Goal: Task Accomplishment & Management: Complete application form

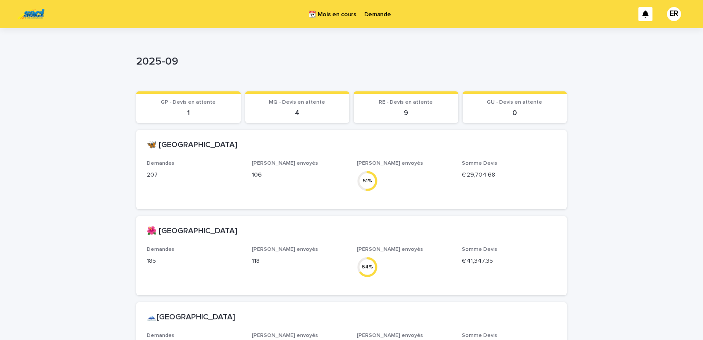
click at [382, 16] on p "Demande" at bounding box center [377, 9] width 27 height 18
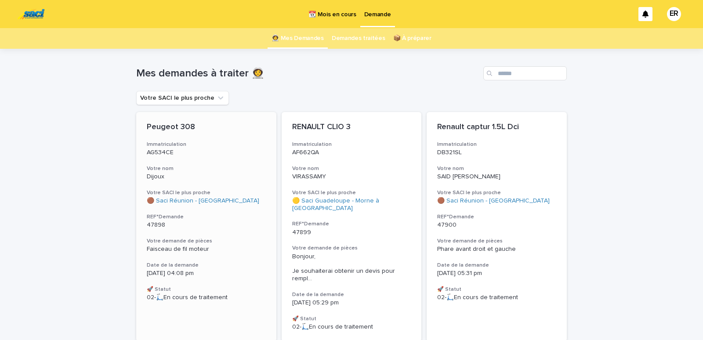
click at [203, 154] on p "AG534CE" at bounding box center [206, 152] width 119 height 7
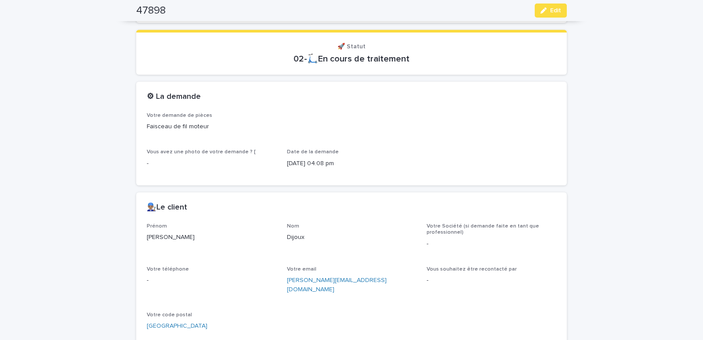
scroll to position [336, 0]
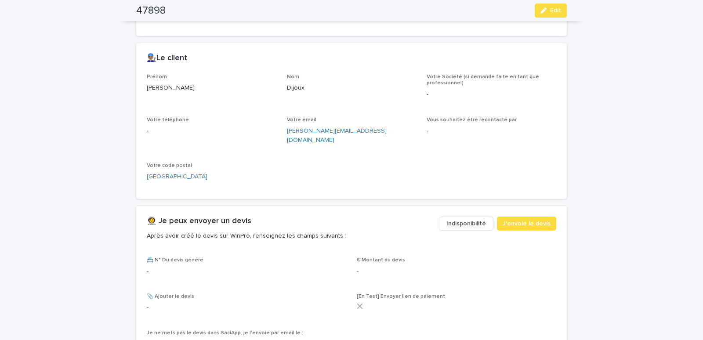
click at [471, 219] on span "Indisponibilité" at bounding box center [467, 223] width 40 height 9
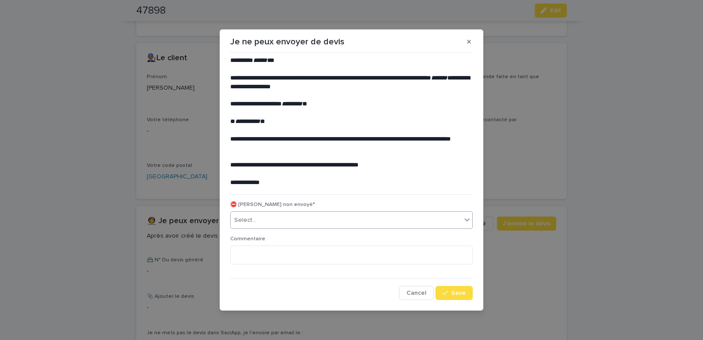
click at [268, 221] on div "Select..." at bounding box center [346, 220] width 231 height 15
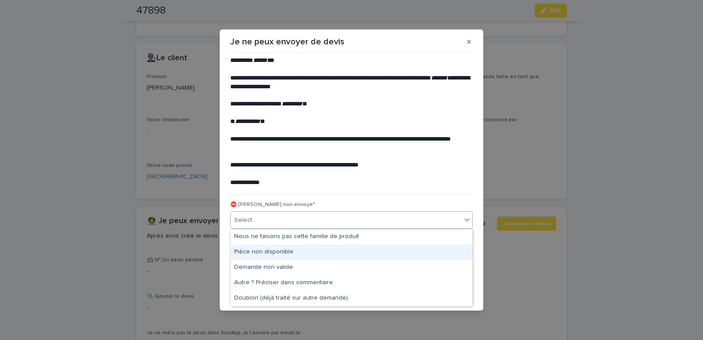
click at [249, 250] on div "Pièce non disponible" at bounding box center [352, 252] width 242 height 15
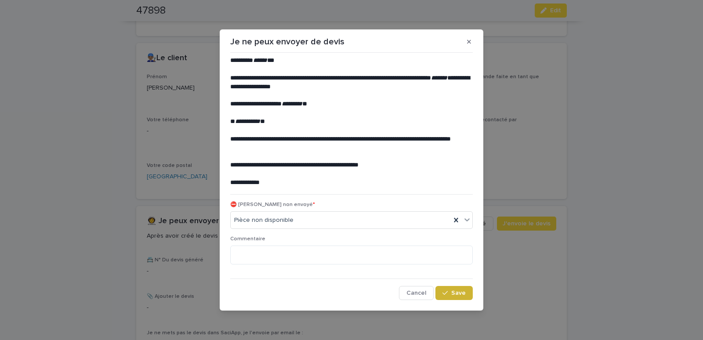
drag, startPoint x: 455, startPoint y: 289, endPoint x: 450, endPoint y: 290, distance: 5.3
click at [455, 289] on button "Save" at bounding box center [454, 293] width 37 height 14
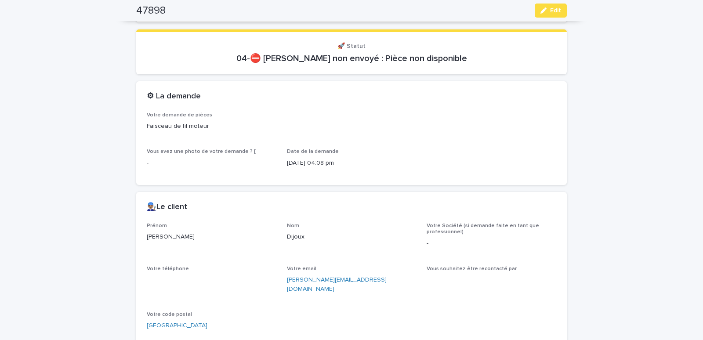
scroll to position [0, 0]
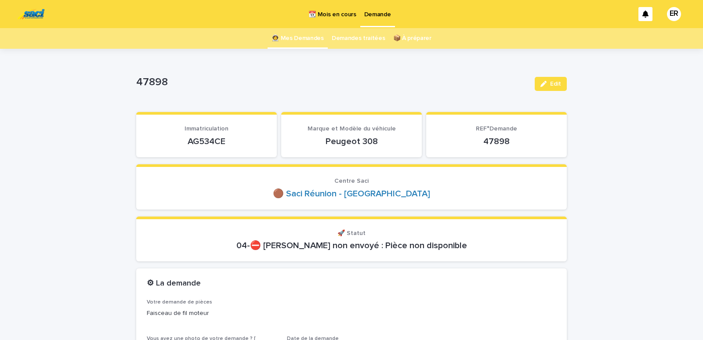
click at [296, 40] on link "👩‍🚀 Mes Demandes" at bounding box center [298, 38] width 52 height 21
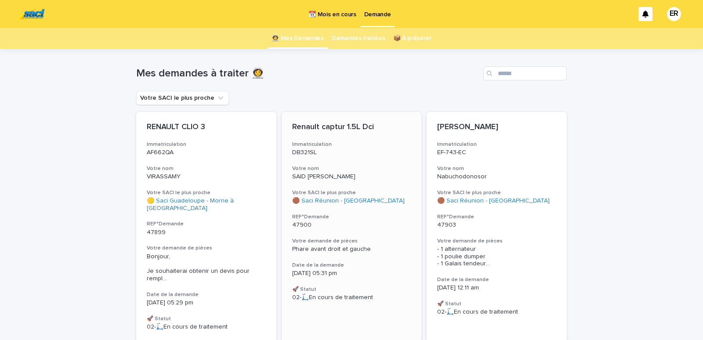
click at [373, 153] on p "DB321SL" at bounding box center [351, 152] width 119 height 7
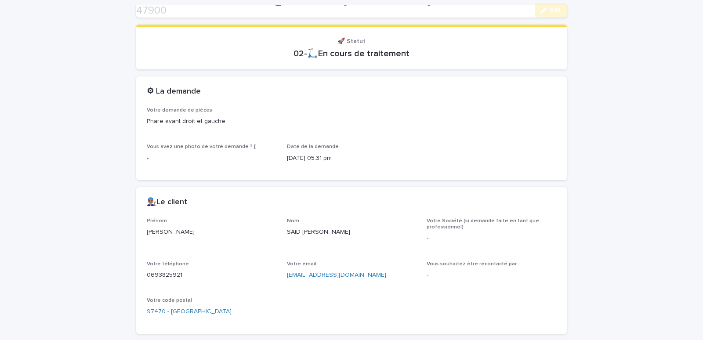
scroll to position [342, 0]
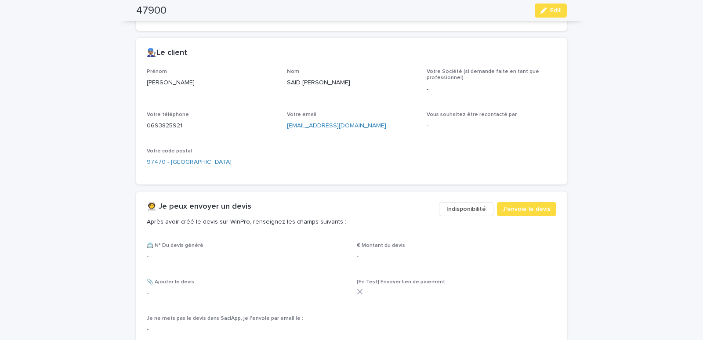
click at [462, 211] on span "Indisponibilité" at bounding box center [467, 209] width 40 height 9
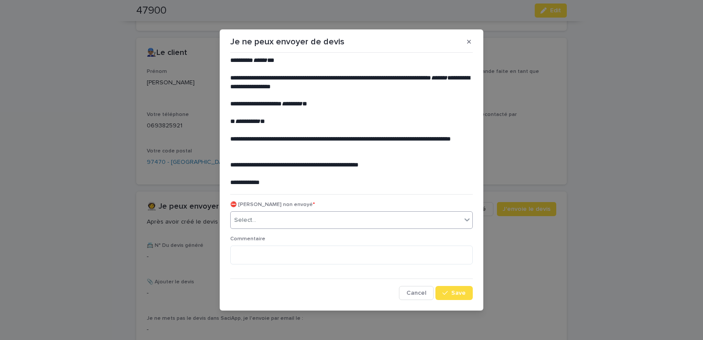
click at [314, 219] on div "Select..." at bounding box center [346, 220] width 231 height 15
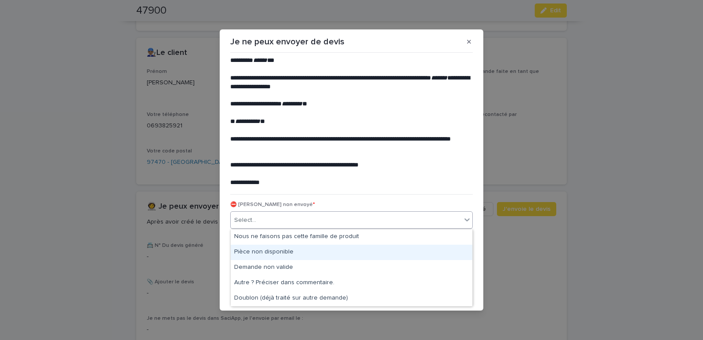
click at [262, 249] on div "Pièce non disponible" at bounding box center [352, 252] width 242 height 15
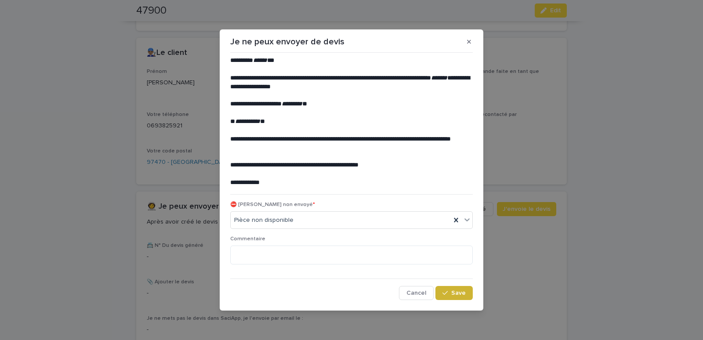
click at [453, 292] on span "Save" at bounding box center [458, 293] width 15 height 6
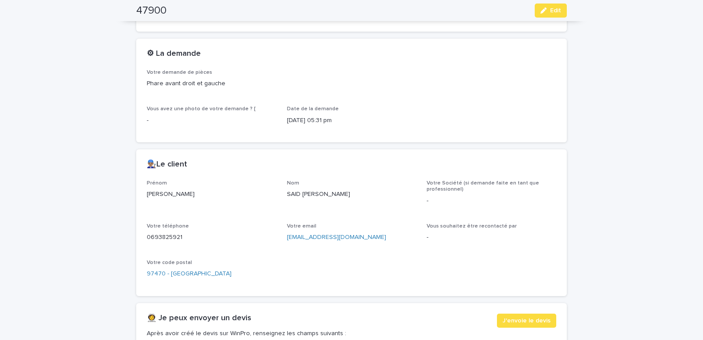
scroll to position [0, 0]
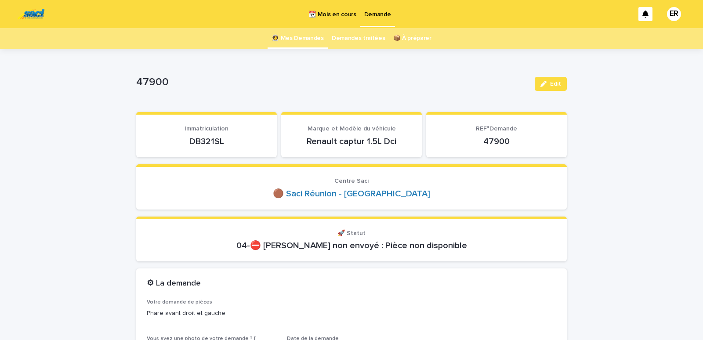
click at [303, 39] on link "👩‍🚀 Mes Demandes" at bounding box center [298, 38] width 52 height 21
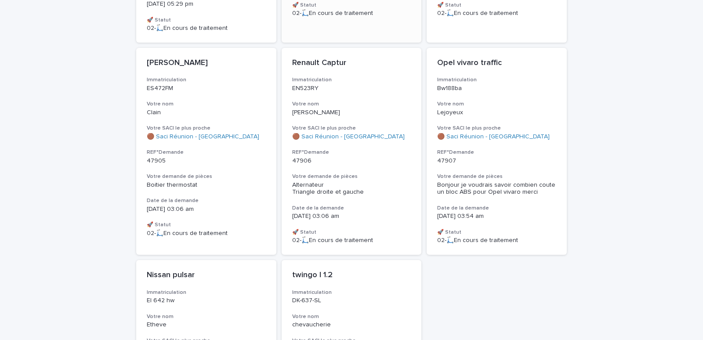
scroll to position [299, 0]
click at [535, 109] on p "Lejoyeux" at bounding box center [496, 112] width 119 height 7
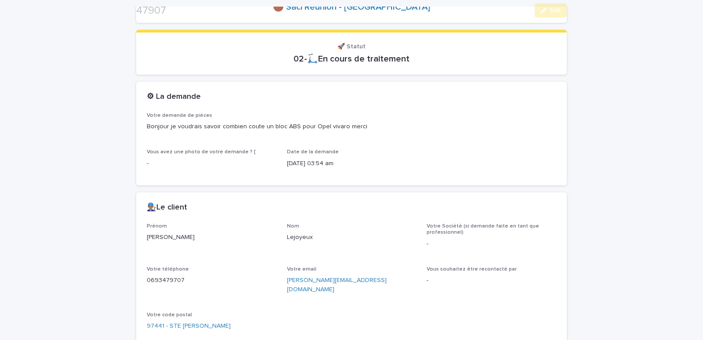
scroll to position [299, 0]
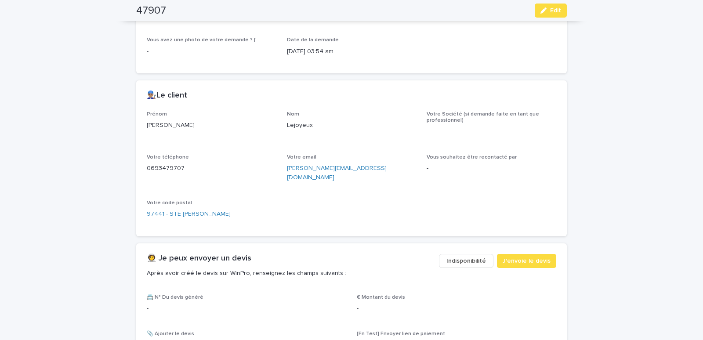
click at [452, 257] on span "Indisponibilité" at bounding box center [467, 261] width 40 height 9
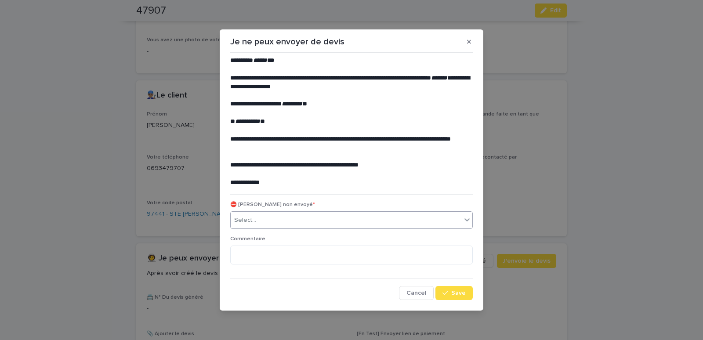
click at [344, 226] on div "Select..." at bounding box center [346, 220] width 231 height 15
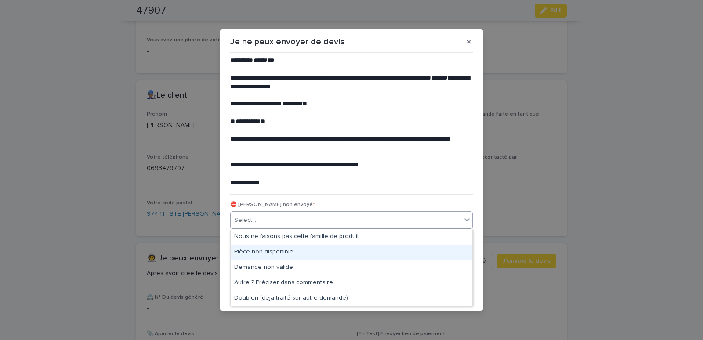
click at [266, 250] on div "Pièce non disponible" at bounding box center [352, 252] width 242 height 15
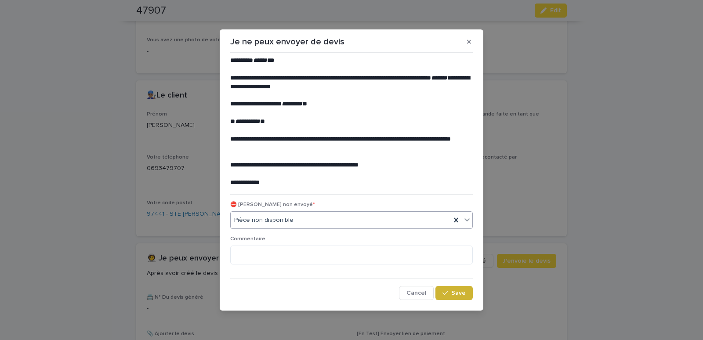
click at [458, 291] on span "Save" at bounding box center [458, 293] width 15 height 6
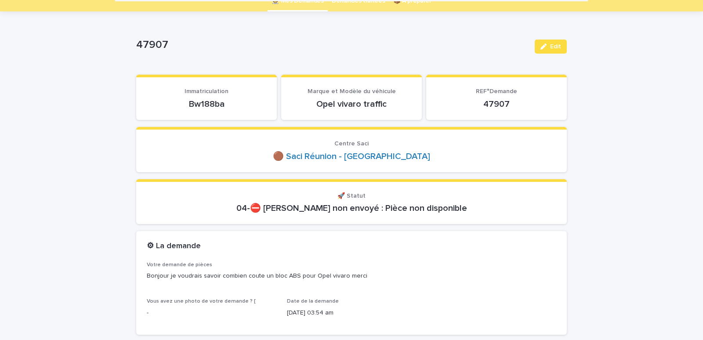
scroll to position [0, 0]
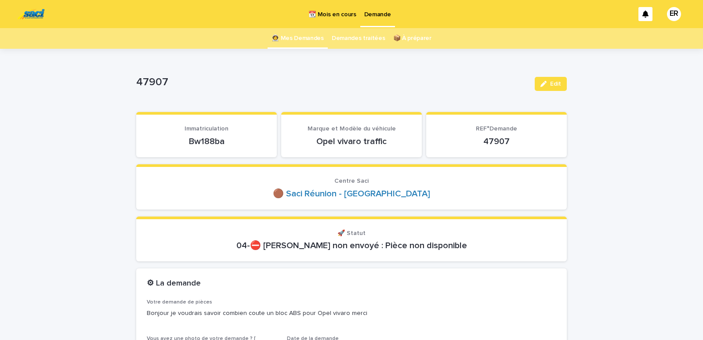
click at [306, 38] on link "👩‍🚀 Mes Demandes" at bounding box center [298, 38] width 52 height 21
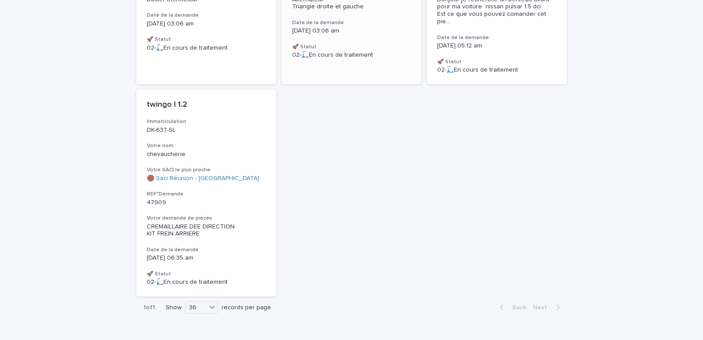
scroll to position [335, 0]
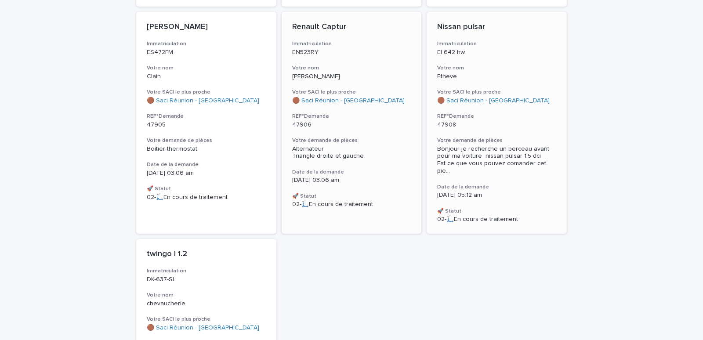
click at [545, 73] on p "Etheve" at bounding box center [496, 76] width 119 height 7
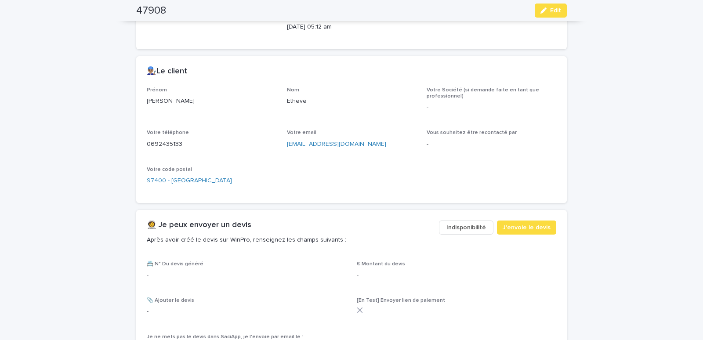
scroll to position [336, 0]
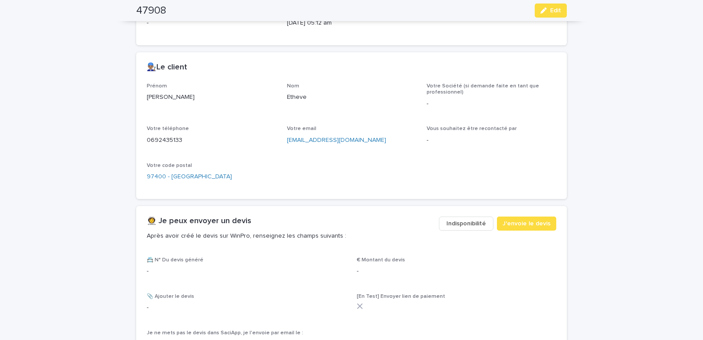
click at [460, 217] on button "Indisponibilité" at bounding box center [466, 224] width 55 height 14
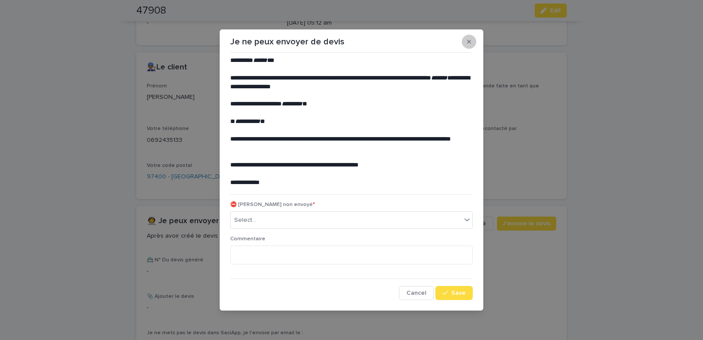
click at [468, 46] on button "button" at bounding box center [469, 42] width 15 height 14
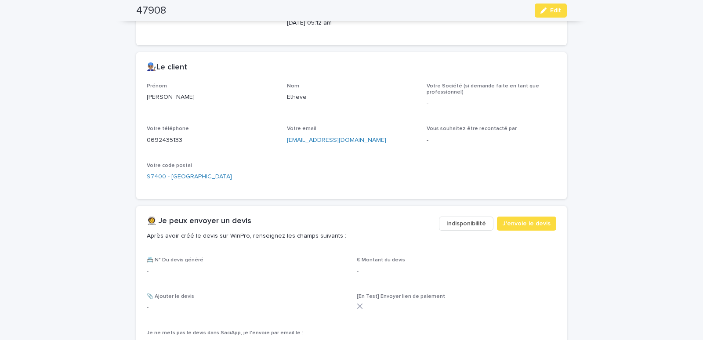
click at [452, 220] on button "Indisponibilité" at bounding box center [466, 224] width 55 height 14
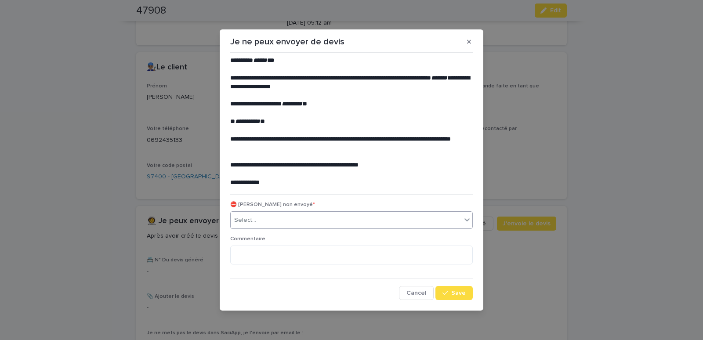
click at [415, 222] on div "Select..." at bounding box center [346, 220] width 231 height 15
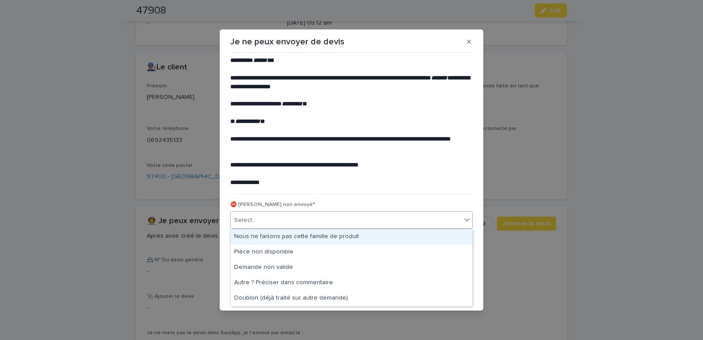
click at [287, 237] on div "Nous ne faisons pas cette famille de produit" at bounding box center [352, 236] width 242 height 15
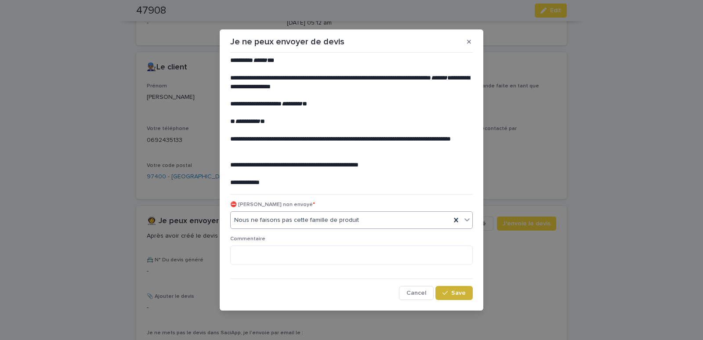
click at [455, 287] on button "Save" at bounding box center [454, 293] width 37 height 14
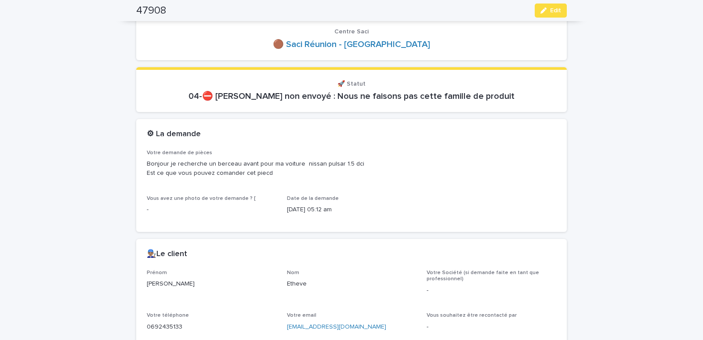
scroll to position [0, 0]
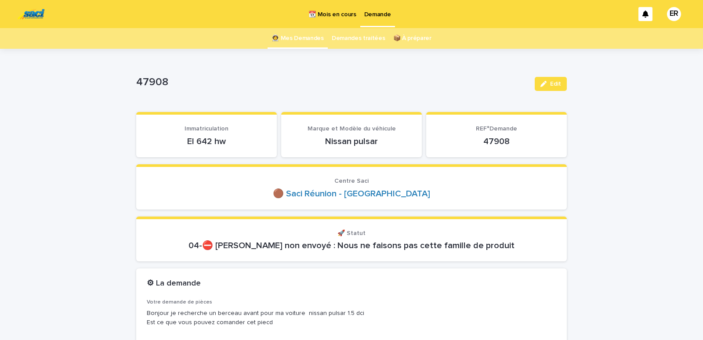
click at [291, 39] on link "👩‍🚀 Mes Demandes" at bounding box center [298, 38] width 52 height 21
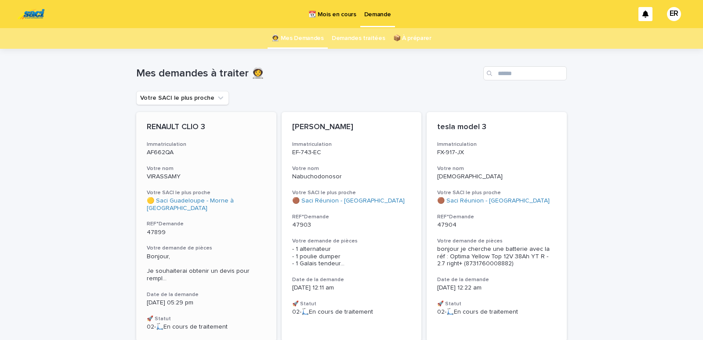
click at [217, 158] on div "RENAULT CLIO 3 Immatriculation AF662QA Votre nom VIRASSAMY Votre SACI le plus p…" at bounding box center [206, 226] width 140 height 229
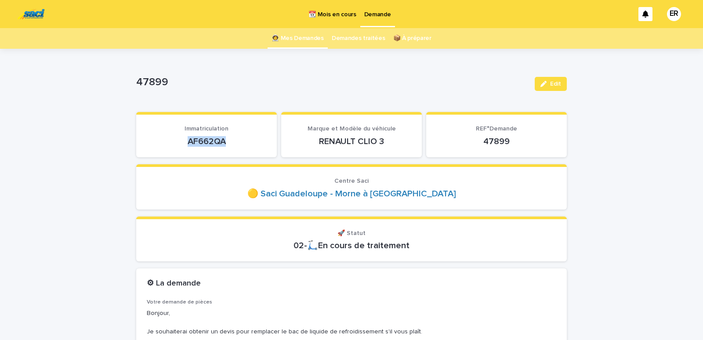
drag, startPoint x: 180, startPoint y: 142, endPoint x: 248, endPoint y: 144, distance: 67.7
click at [248, 144] on p "AF662QA" at bounding box center [207, 141] width 120 height 11
copy p "AF662QA"
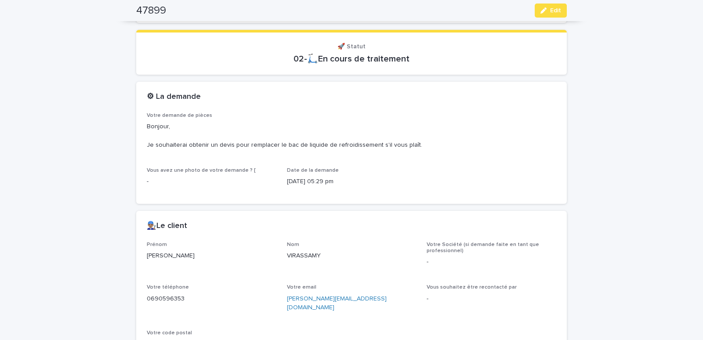
scroll to position [336, 0]
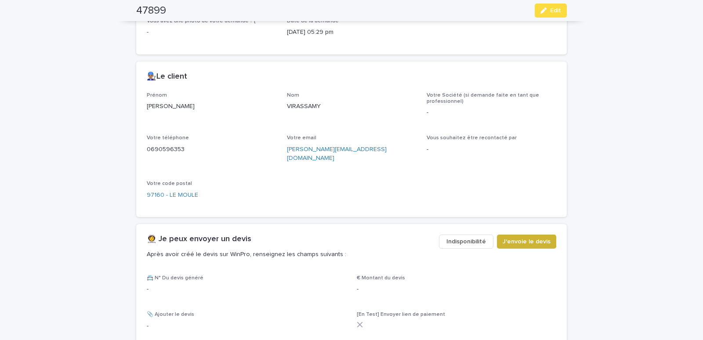
click at [524, 237] on span "J'envoie le devis" at bounding box center [527, 241] width 48 height 9
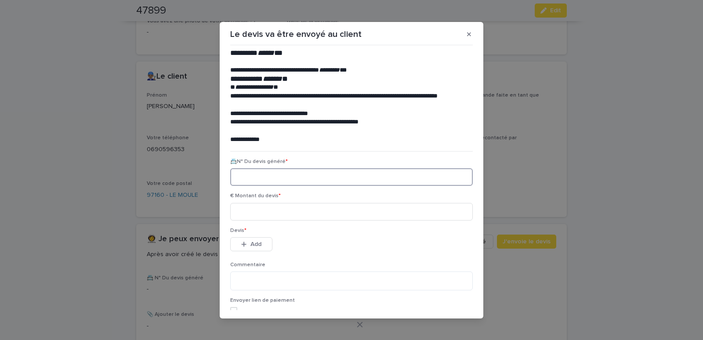
click at [264, 178] on input at bounding box center [351, 177] width 243 height 18
paste input "********"
type input "********"
click at [272, 210] on input at bounding box center [351, 212] width 243 height 18
type input "*****"
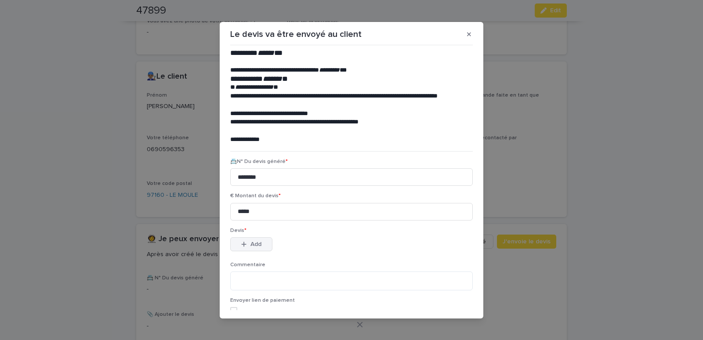
click at [247, 248] on button "Add" at bounding box center [251, 244] width 42 height 14
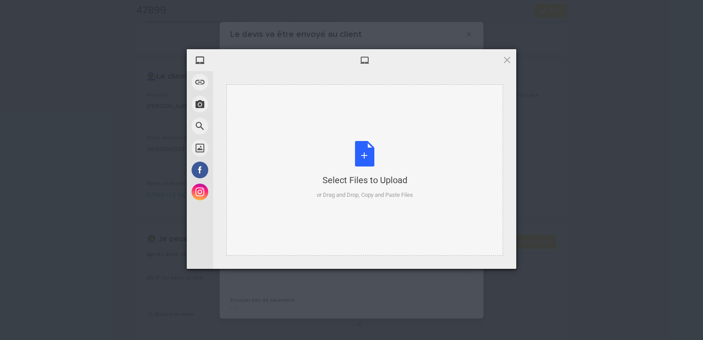
click at [269, 119] on div "Select Files to Upload or Drag and Drop, Copy and Paste Files" at bounding box center [364, 169] width 277 height 171
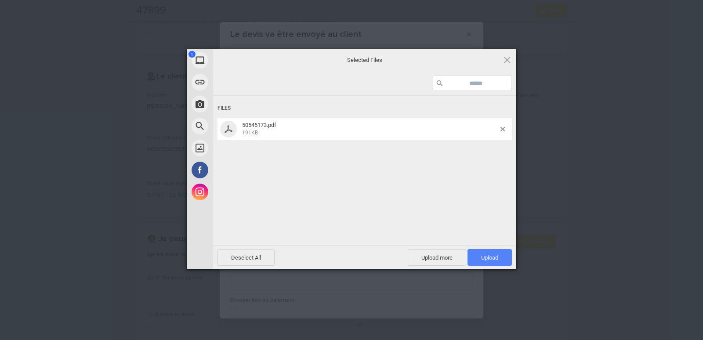
click at [502, 255] on span "Upload 1" at bounding box center [490, 257] width 44 height 17
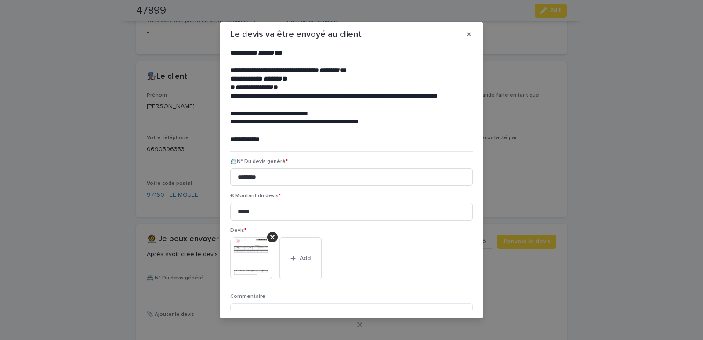
scroll to position [72, 0]
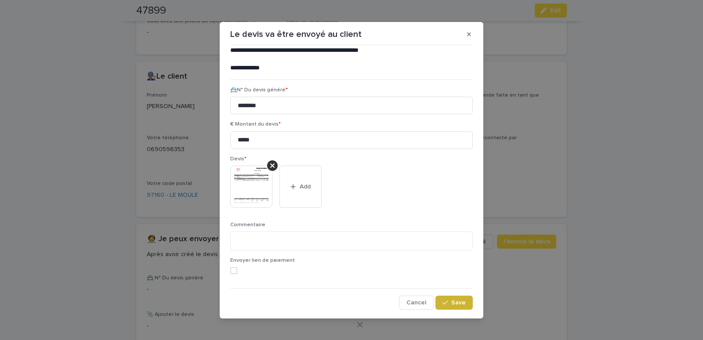
click at [446, 305] on div "button" at bounding box center [447, 303] width 9 height 6
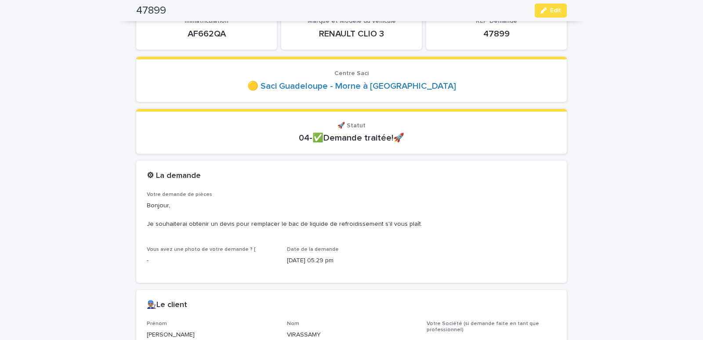
scroll to position [0, 0]
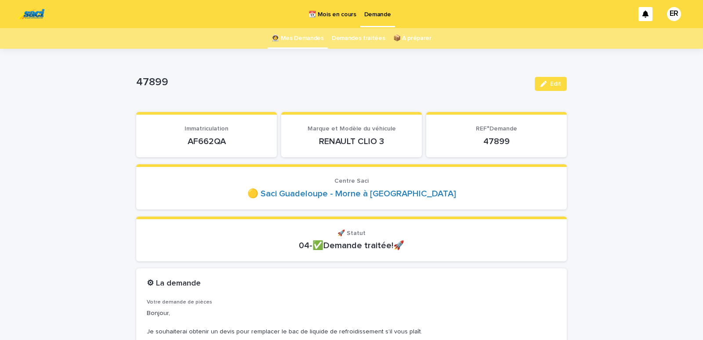
click at [315, 39] on link "👩‍🚀 Mes Demandes" at bounding box center [298, 38] width 52 height 21
